Goal: Entertainment & Leisure: Consume media (video, audio)

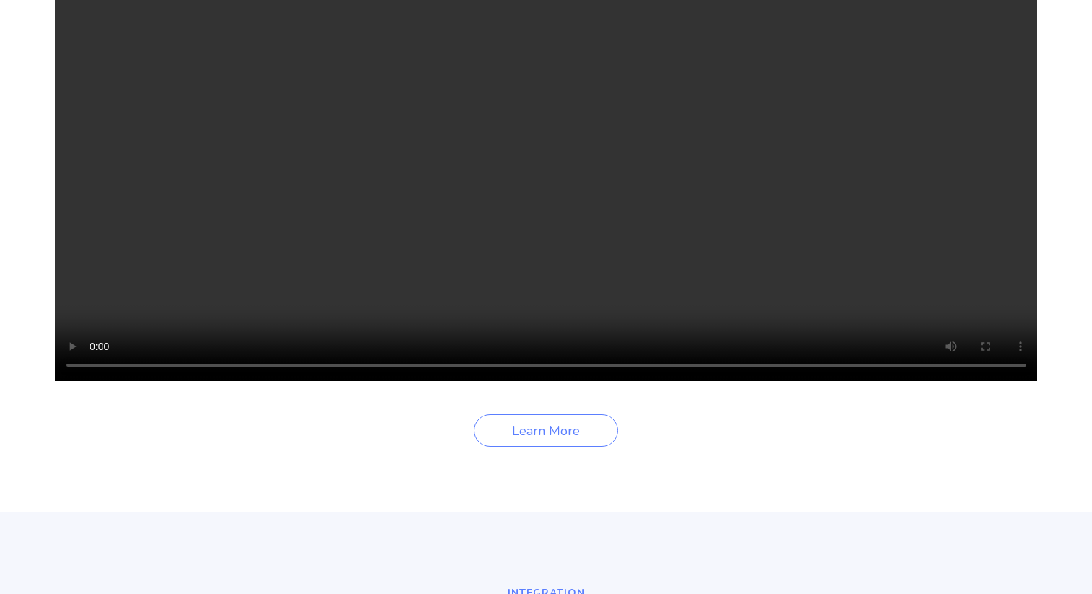
scroll to position [2158, 0]
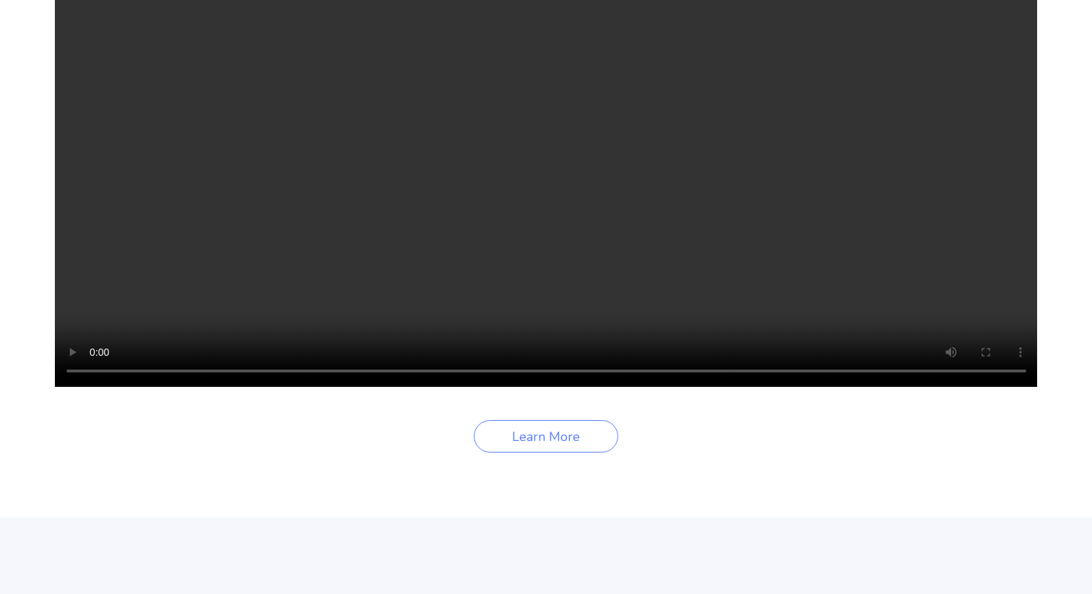
click at [501, 331] on video "Your browser does not support the video tag." at bounding box center [546, 141] width 983 height 491
click at [426, 333] on video "Your browser does not support the video tag." at bounding box center [546, 141] width 983 height 491
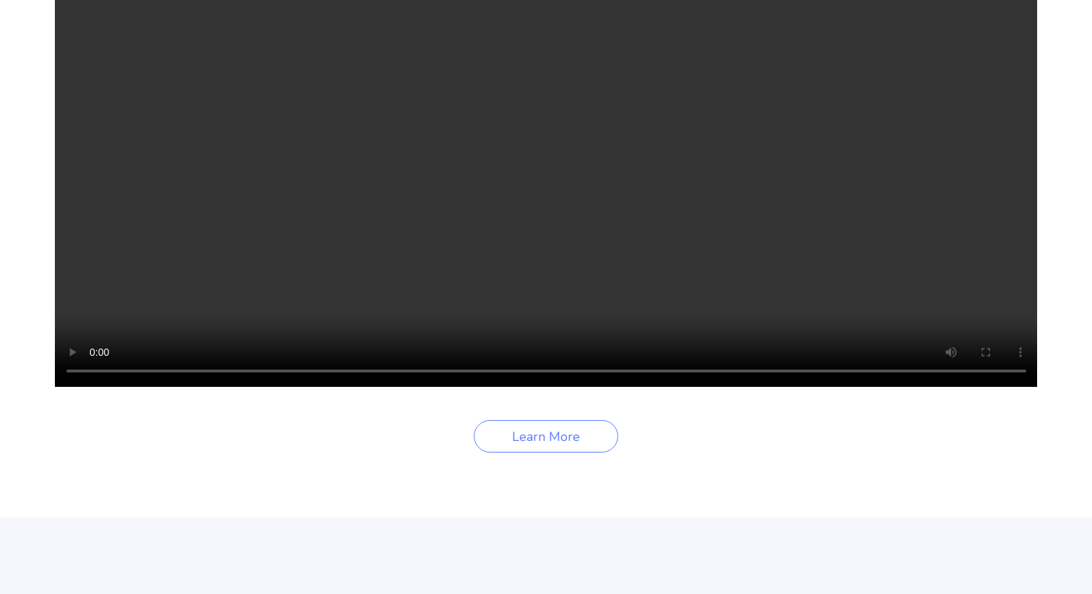
click at [426, 333] on video "Your browser does not support the video tag." at bounding box center [546, 141] width 983 height 491
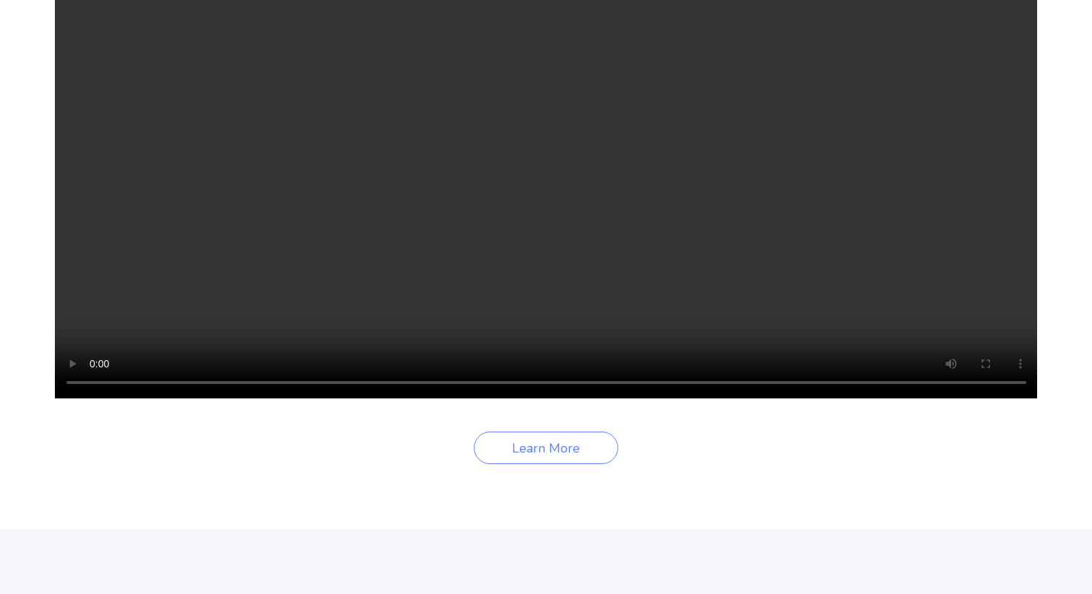
scroll to position [2135, 0]
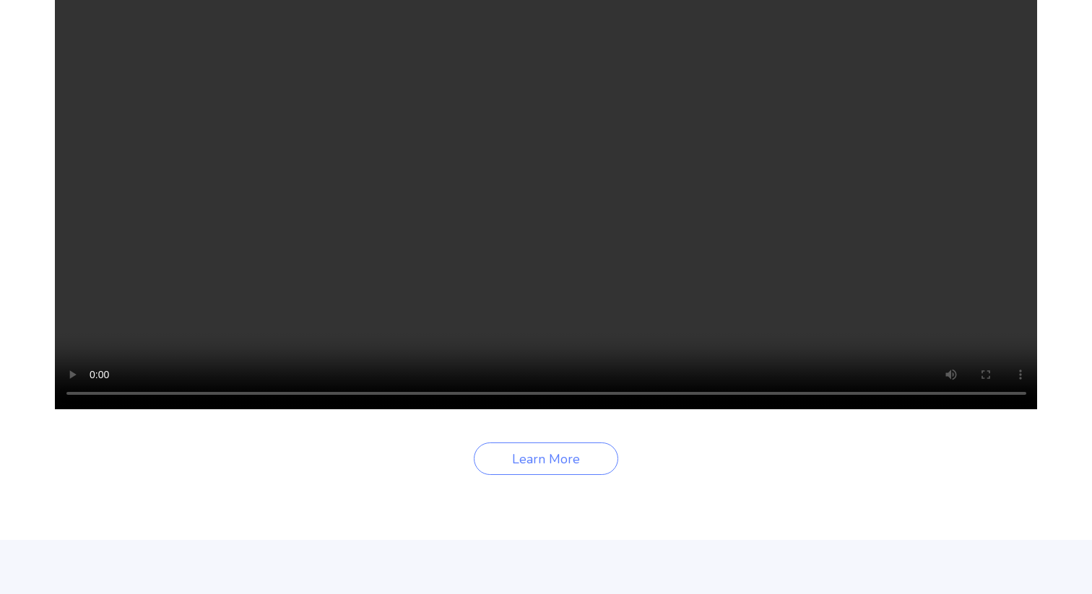
click at [579, 235] on video "Your browser does not support the video tag." at bounding box center [546, 163] width 983 height 491
click at [544, 298] on video "Your browser does not support the video tag." at bounding box center [546, 163] width 983 height 491
click at [500, 305] on video "Your browser does not support the video tag." at bounding box center [546, 163] width 983 height 491
click at [587, 227] on video "Your browser does not support the video tag." at bounding box center [546, 163] width 983 height 491
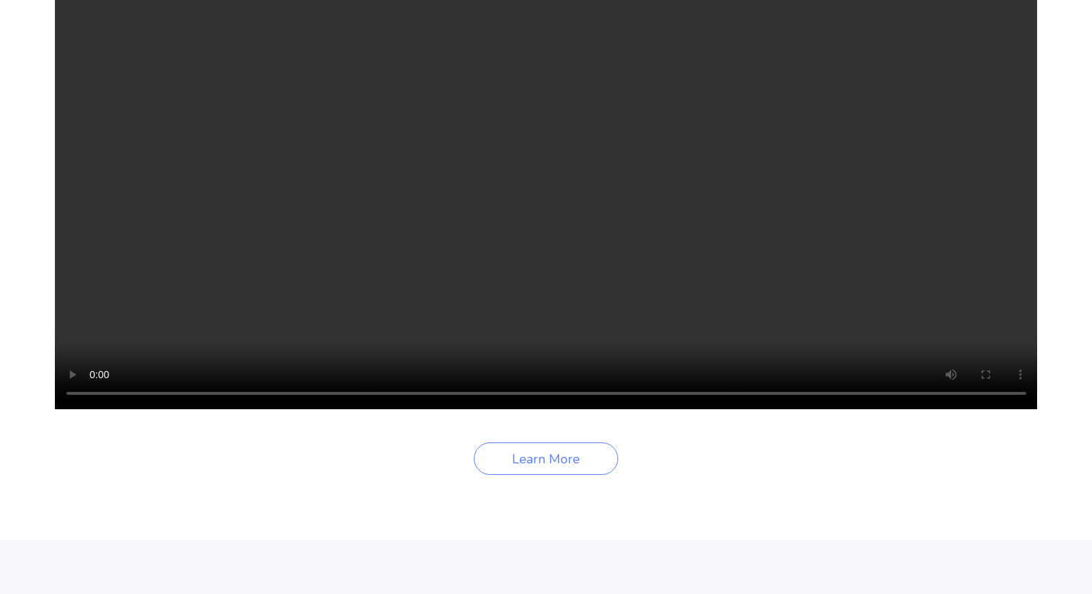
click at [868, 209] on video "Your browser does not support the video tag." at bounding box center [546, 163] width 983 height 491
click at [595, 354] on video "Your browser does not support the video tag." at bounding box center [546, 163] width 983 height 491
click at [681, 324] on video "Your browser does not support the video tag." at bounding box center [546, 163] width 983 height 491
click at [788, 78] on video "Your browser does not support the video tag." at bounding box center [546, 163] width 983 height 491
click at [539, 235] on video "Your browser does not support the video tag." at bounding box center [546, 163] width 983 height 491
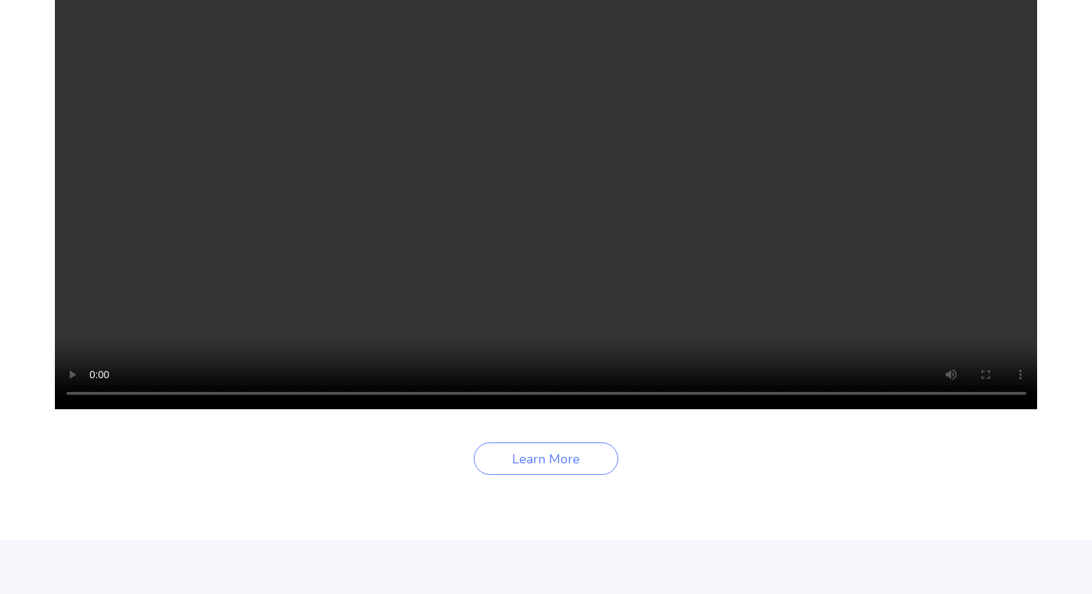
click at [539, 235] on video "Your browser does not support the video tag." at bounding box center [546, 163] width 983 height 491
